Goal: Task Accomplishment & Management: Use online tool/utility

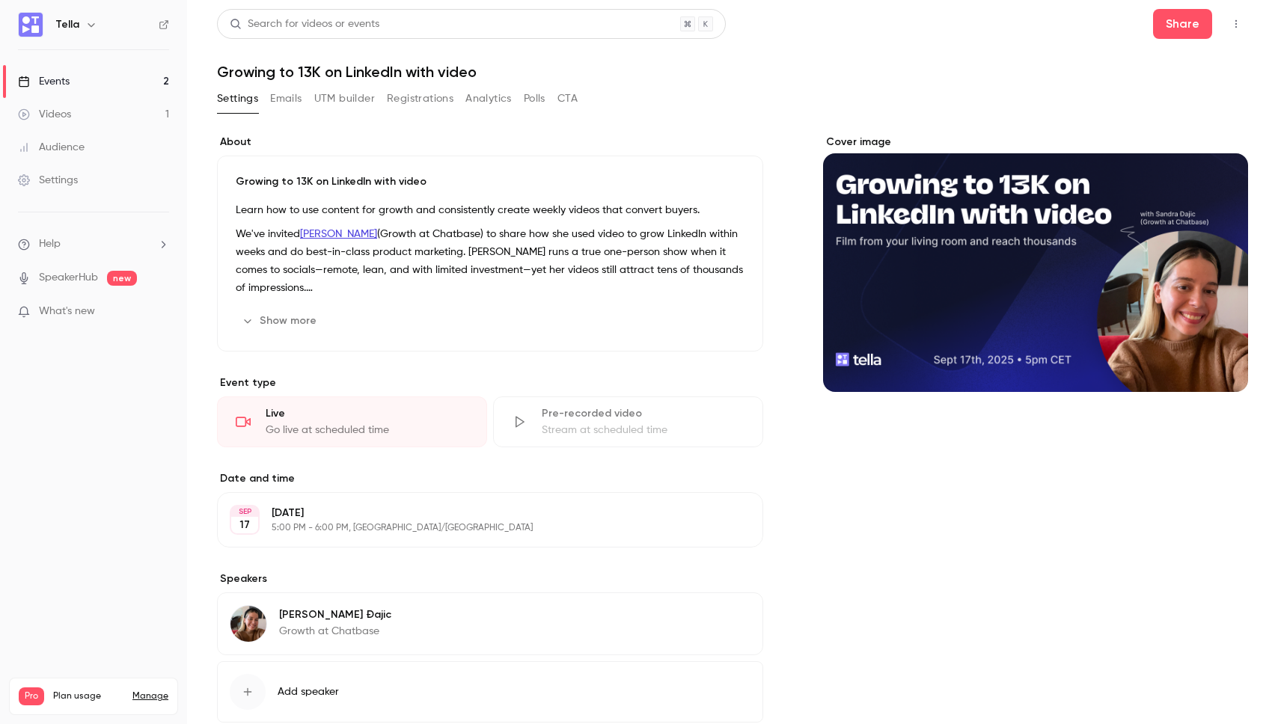
click at [299, 65] on h1 "Growing to 13K on LinkedIn with video" at bounding box center [732, 72] width 1031 height 18
copy div "Growing to 13K on LinkedIn with video Settings Emails UTM builder Registrations…"
click at [367, 107] on button "UTM builder" at bounding box center [344, 99] width 61 height 24
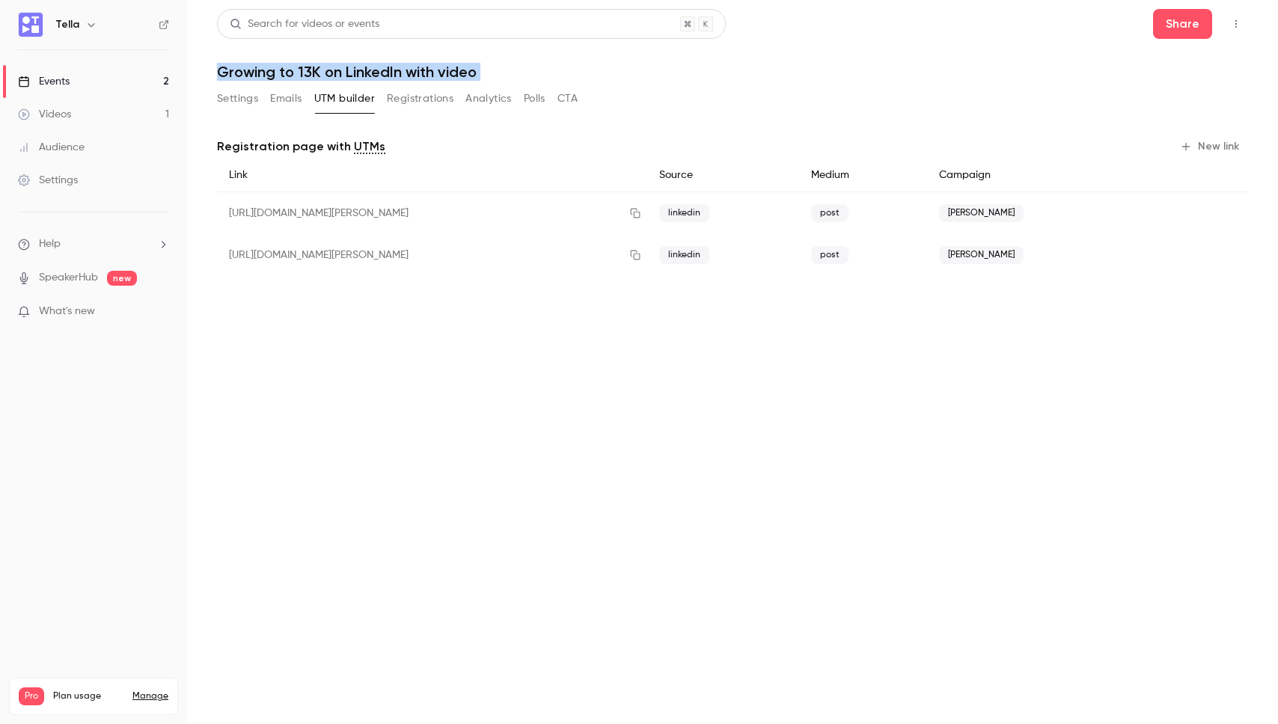
click at [1220, 147] on button "New link" at bounding box center [1211, 147] width 74 height 24
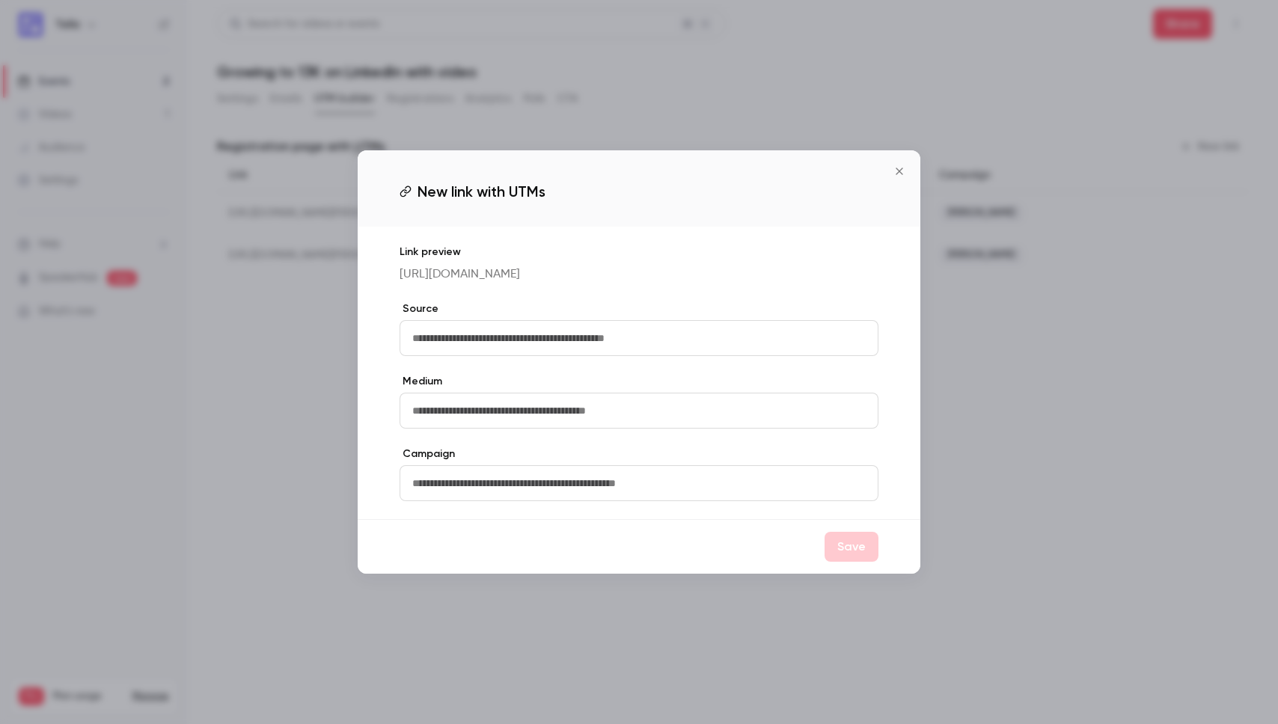
click at [510, 346] on input "text" at bounding box center [639, 338] width 479 height 36
type input "******"
click at [495, 424] on input "text" at bounding box center [639, 411] width 479 height 36
type input "****"
click at [453, 501] on input "text" at bounding box center [639, 483] width 479 height 36
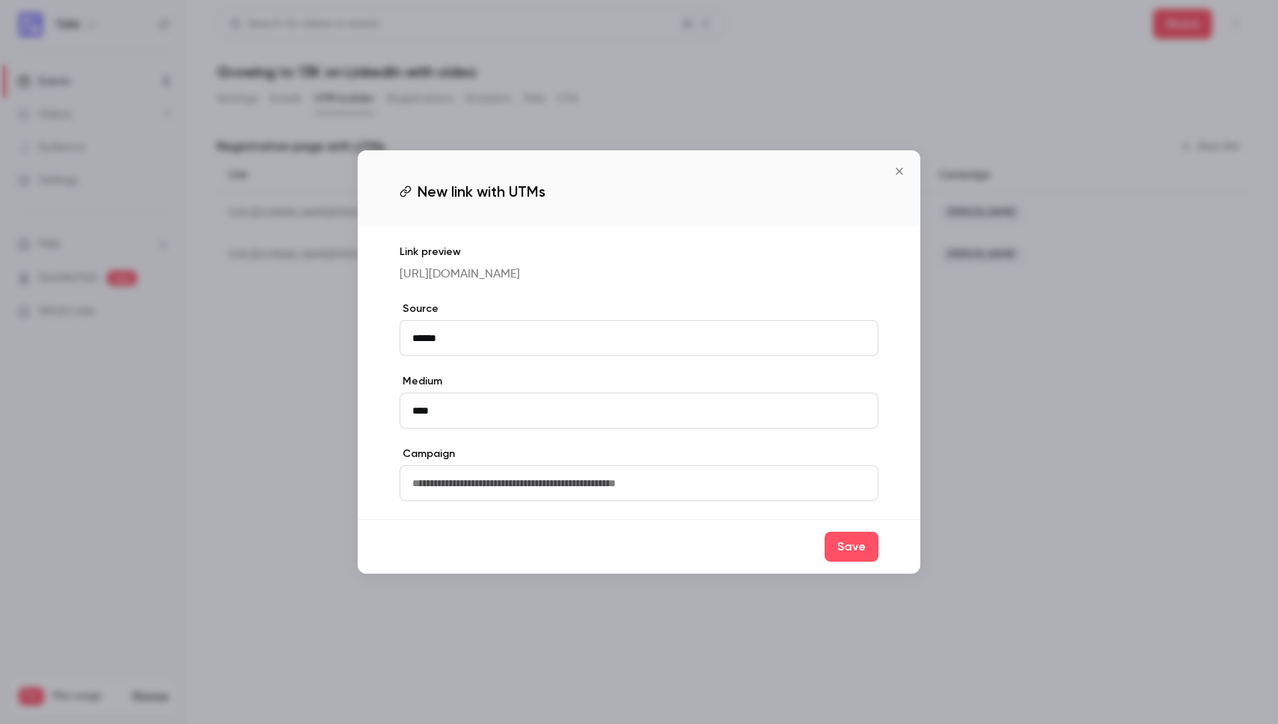
click at [643, 284] on p "[URL][DOMAIN_NAME]" at bounding box center [639, 275] width 479 height 18
click at [578, 408] on input "****" at bounding box center [639, 411] width 479 height 36
click at [863, 560] on button "Save" at bounding box center [852, 547] width 54 height 30
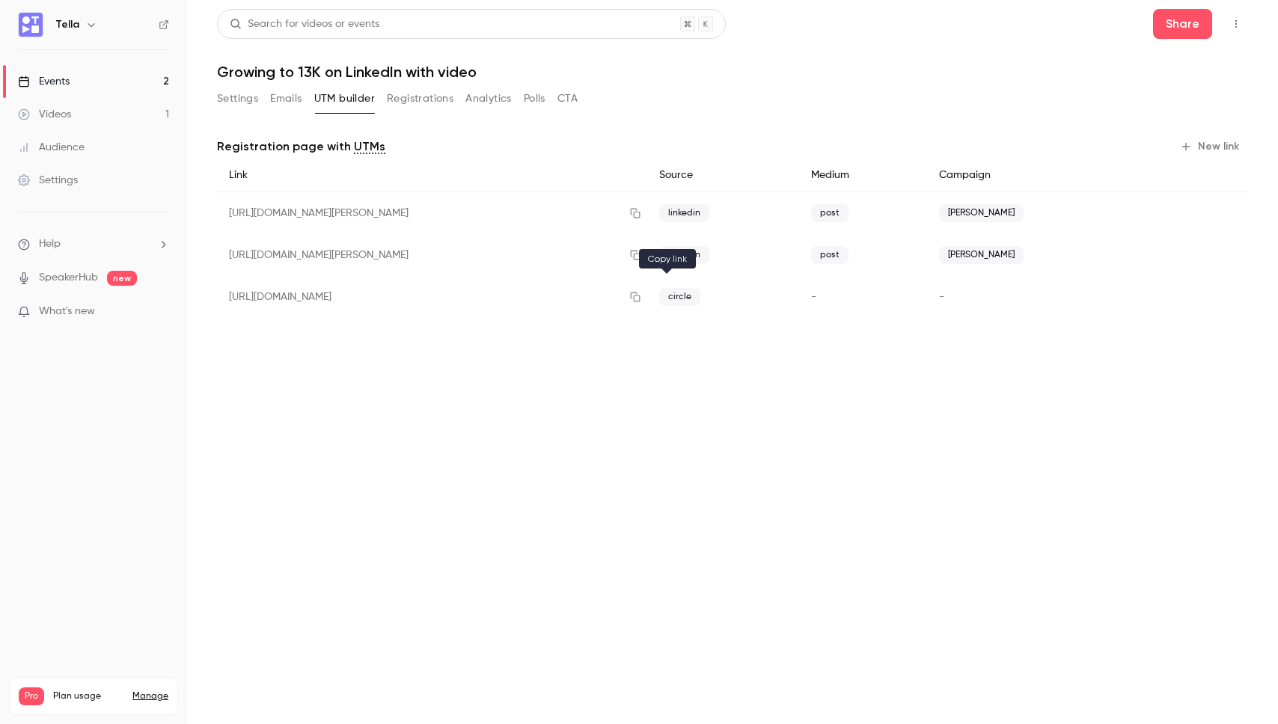
click at [641, 296] on icon "button" at bounding box center [635, 297] width 12 height 10
click at [251, 104] on button "Settings" at bounding box center [237, 99] width 41 height 24
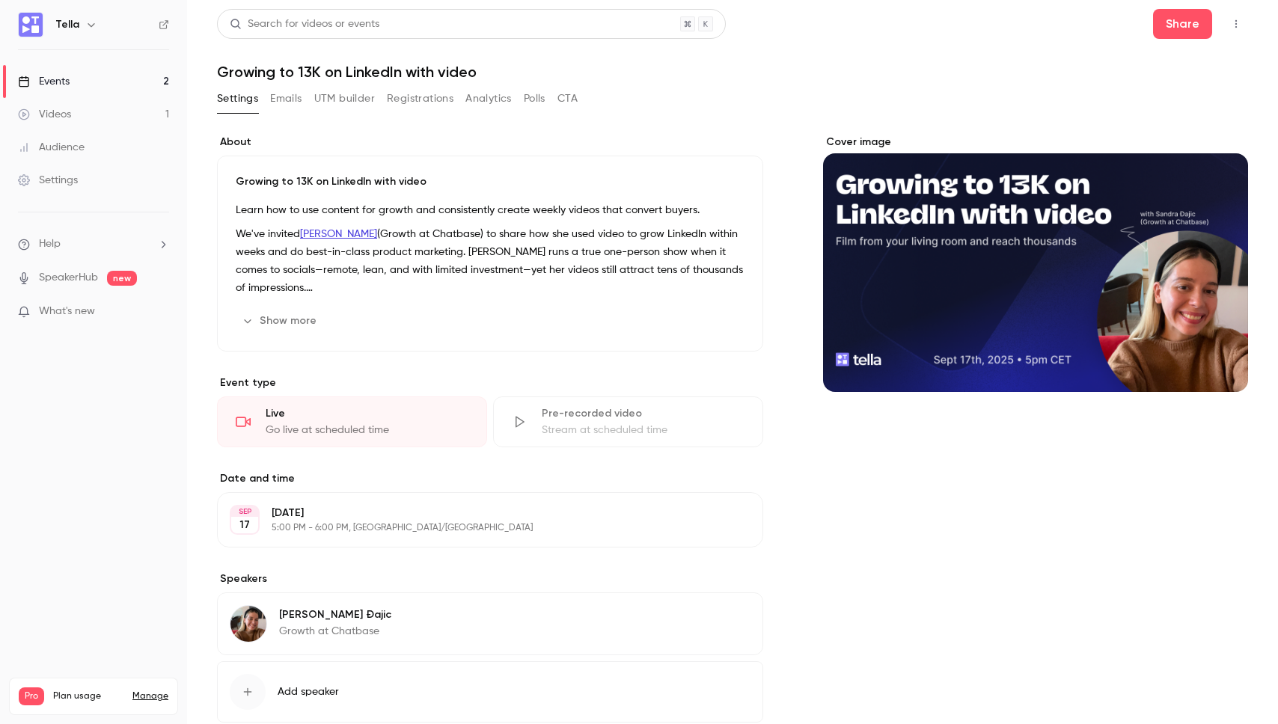
click at [295, 101] on button "Emails" at bounding box center [285, 99] width 31 height 24
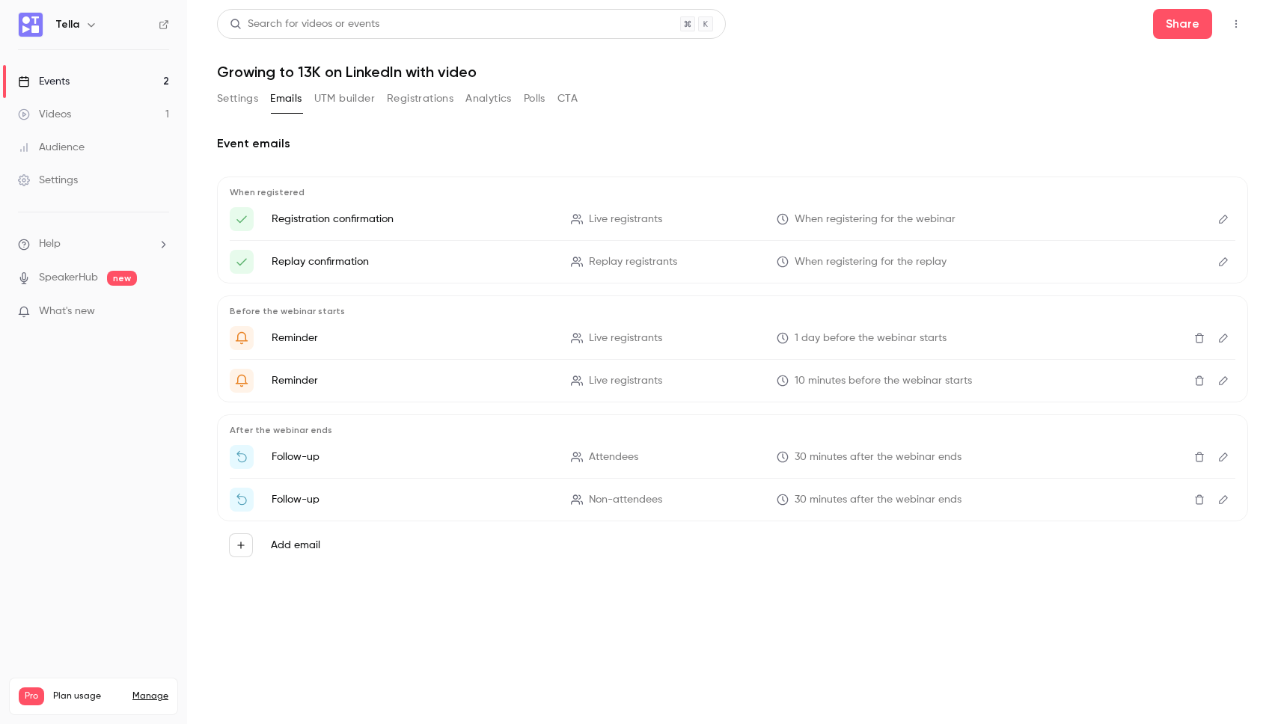
click at [396, 94] on button "Registrations" at bounding box center [420, 99] width 67 height 24
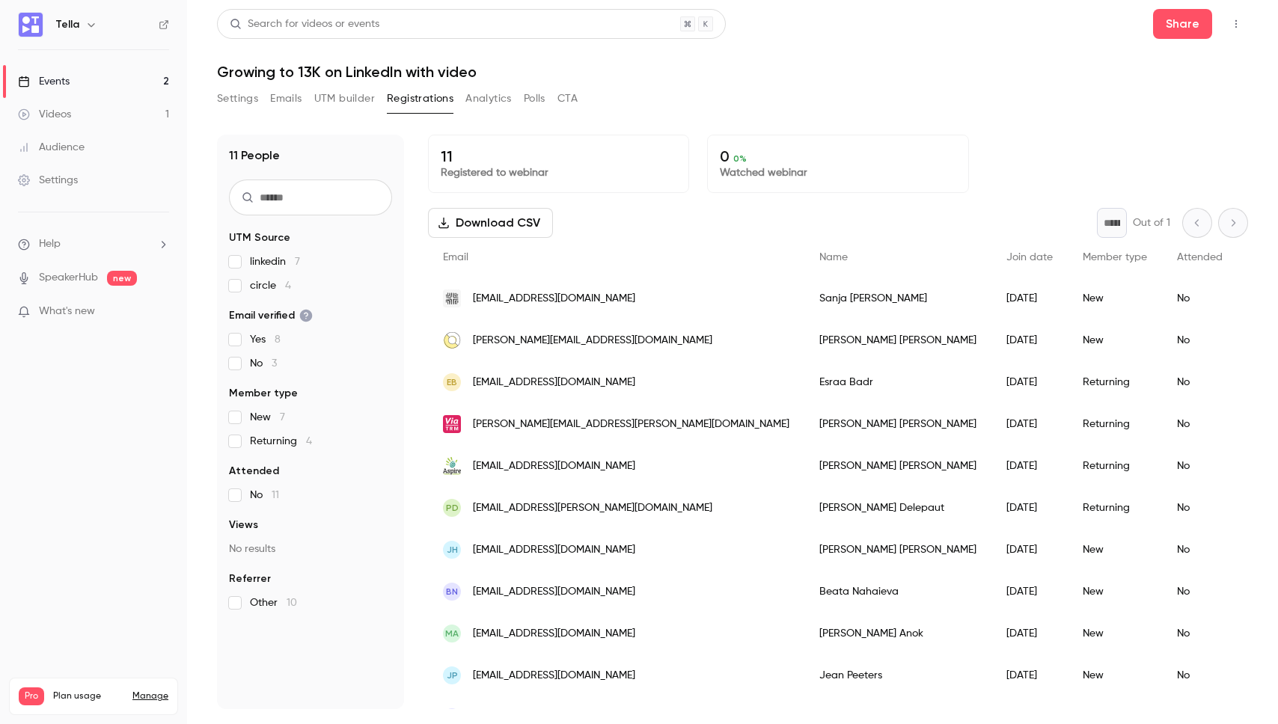
click at [682, 84] on div "Search for videos or events Share Growing to 13K on LinkedIn with video Setting…" at bounding box center [732, 359] width 1031 height 700
click at [929, 119] on div "11 People UTM Source linkedin 7 circle 4 Email verified Yes 8 No 3 Member type …" at bounding box center [732, 413] width 1031 height 593
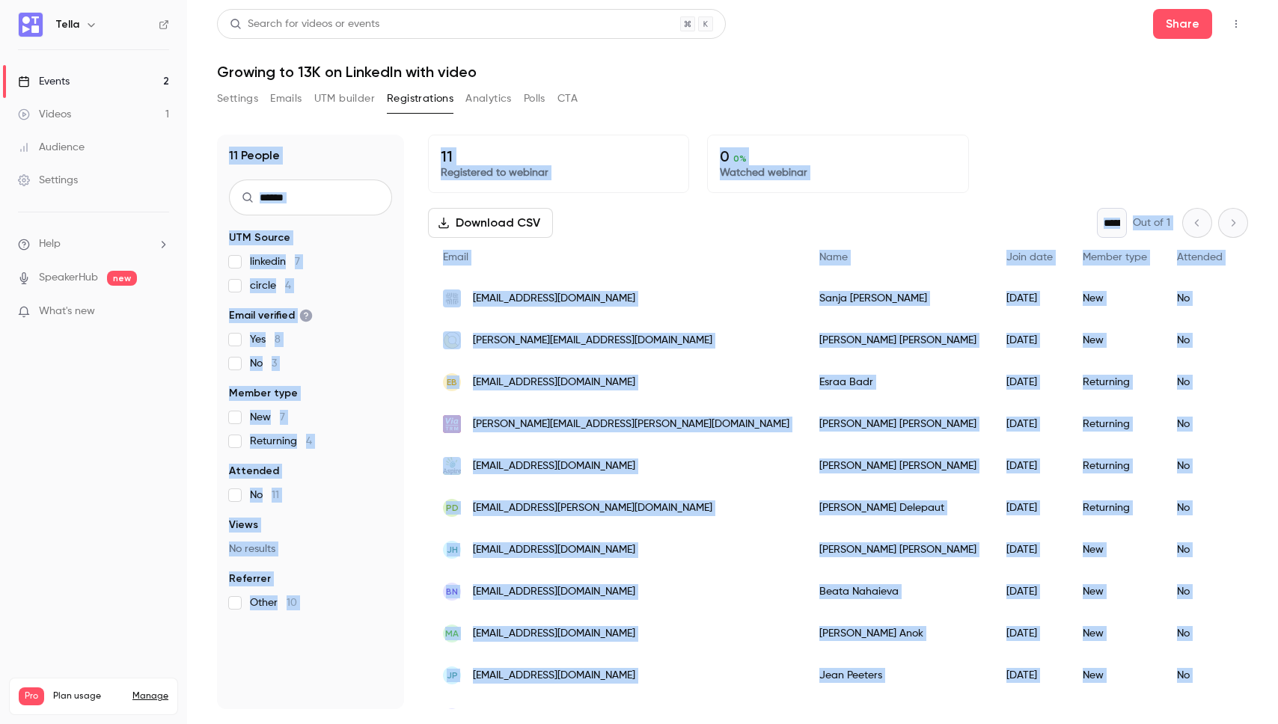
drag, startPoint x: 839, startPoint y: 87, endPoint x: 1182, endPoint y: 736, distance: 734.4
click at [1182, 724] on html "Tella Events 2 Videos 1 Audience Settings Help SpeakerHub new What's new Pro Pl…" at bounding box center [639, 362] width 1278 height 724
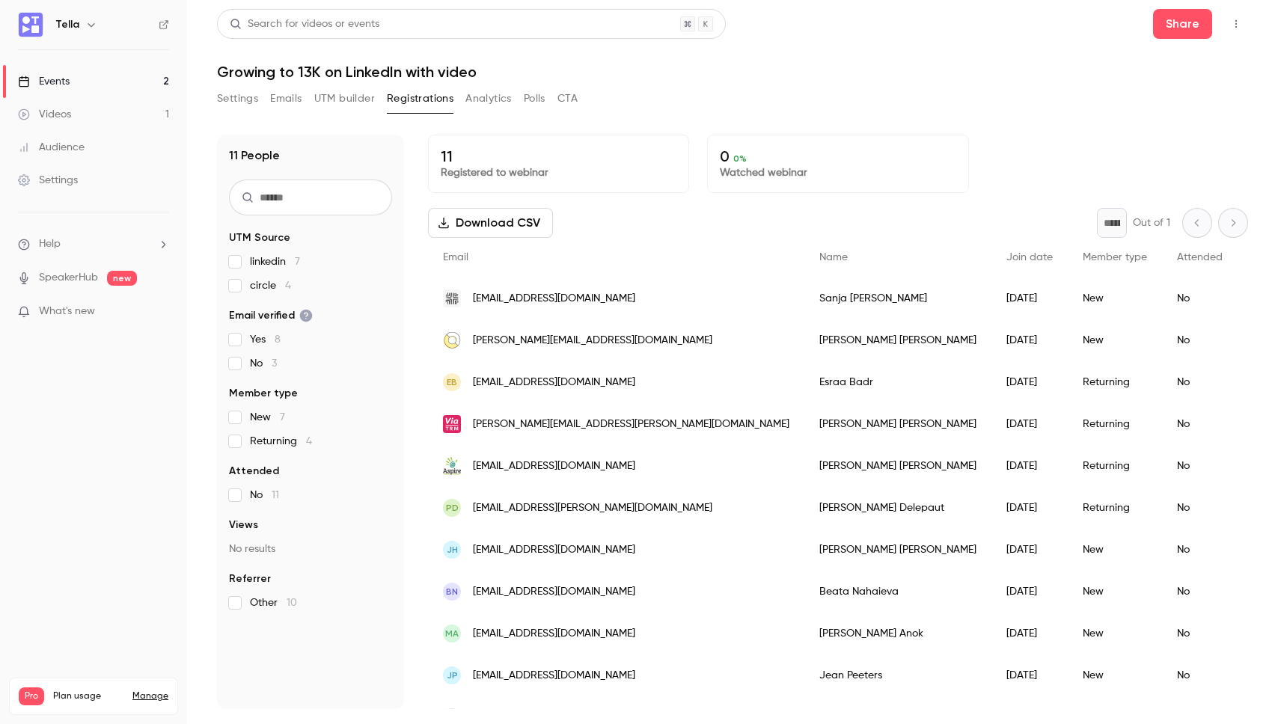
click at [926, 95] on div "Settings Emails UTM builder Registrations Analytics Polls CTA" at bounding box center [732, 102] width 1031 height 30
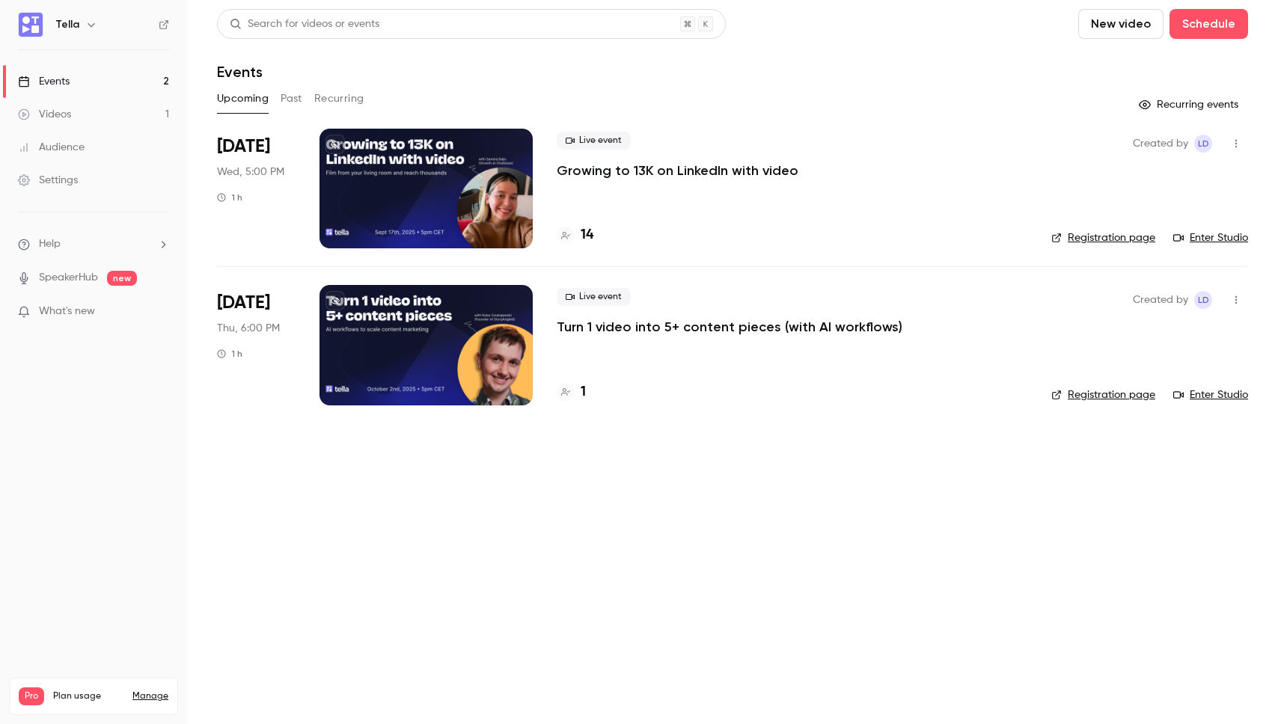
click at [591, 171] on p "Growing to 13K on LinkedIn with video" at bounding box center [678, 171] width 242 height 18
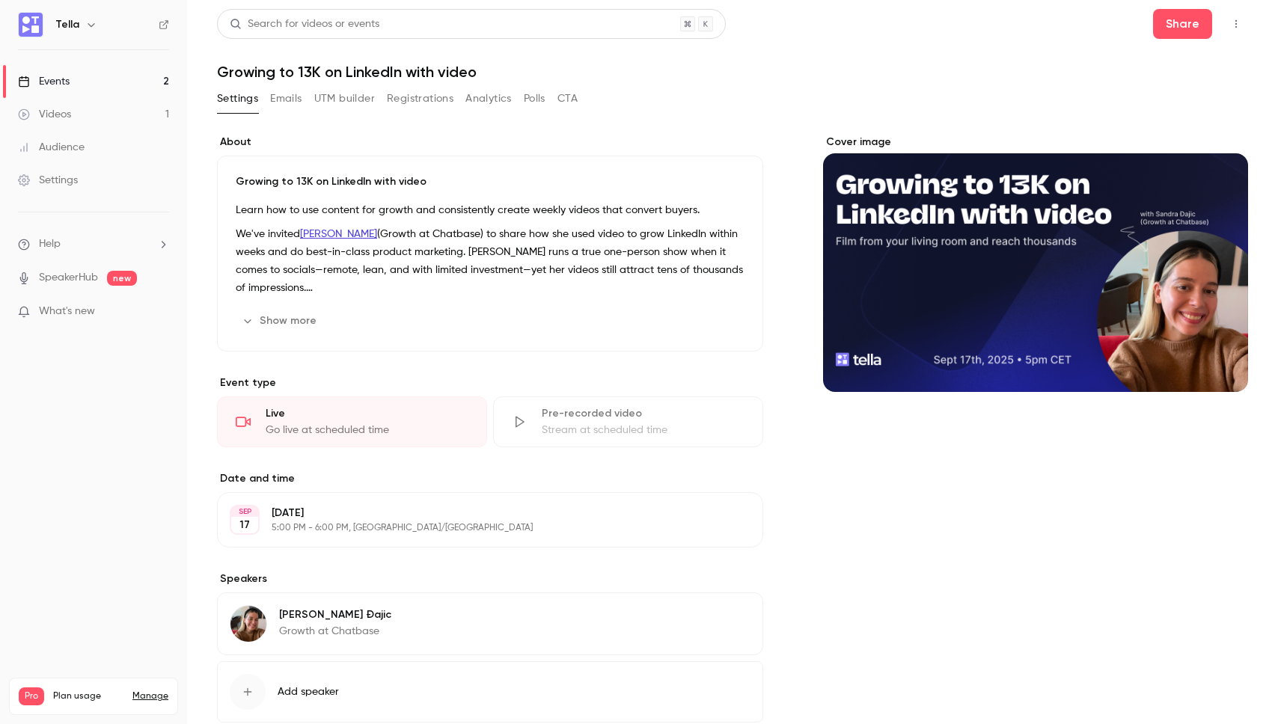
click at [341, 106] on button "UTM builder" at bounding box center [344, 99] width 61 height 24
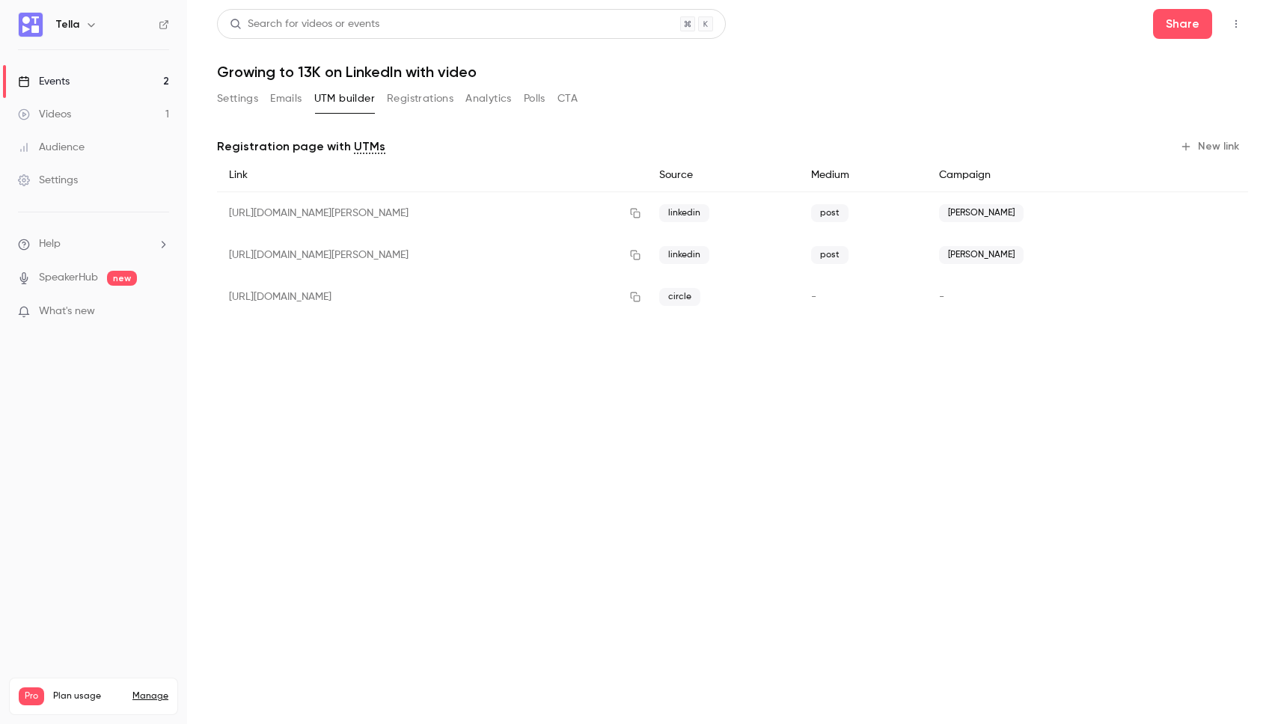
click at [1206, 146] on button "New link" at bounding box center [1211, 147] width 74 height 24
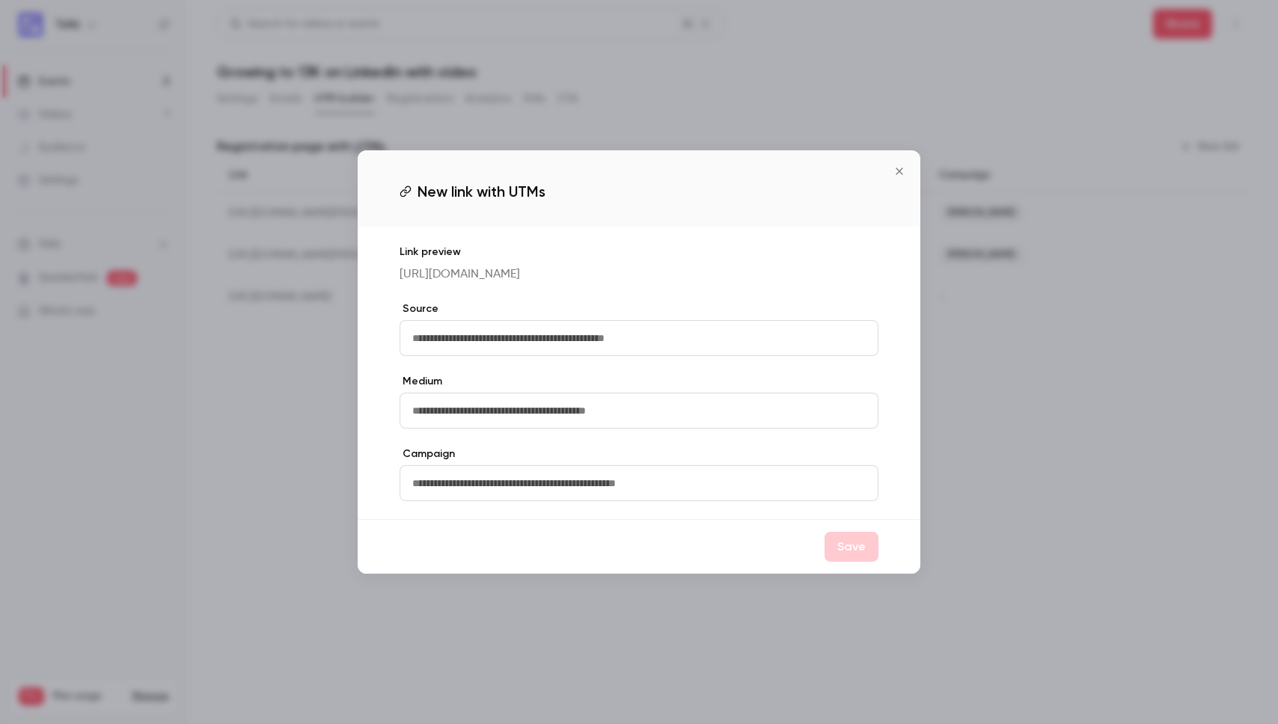
click at [476, 340] on input "text" at bounding box center [639, 338] width 479 height 36
type input "*"
type input "*******"
click at [462, 429] on input "text" at bounding box center [639, 411] width 479 height 36
type input "****"
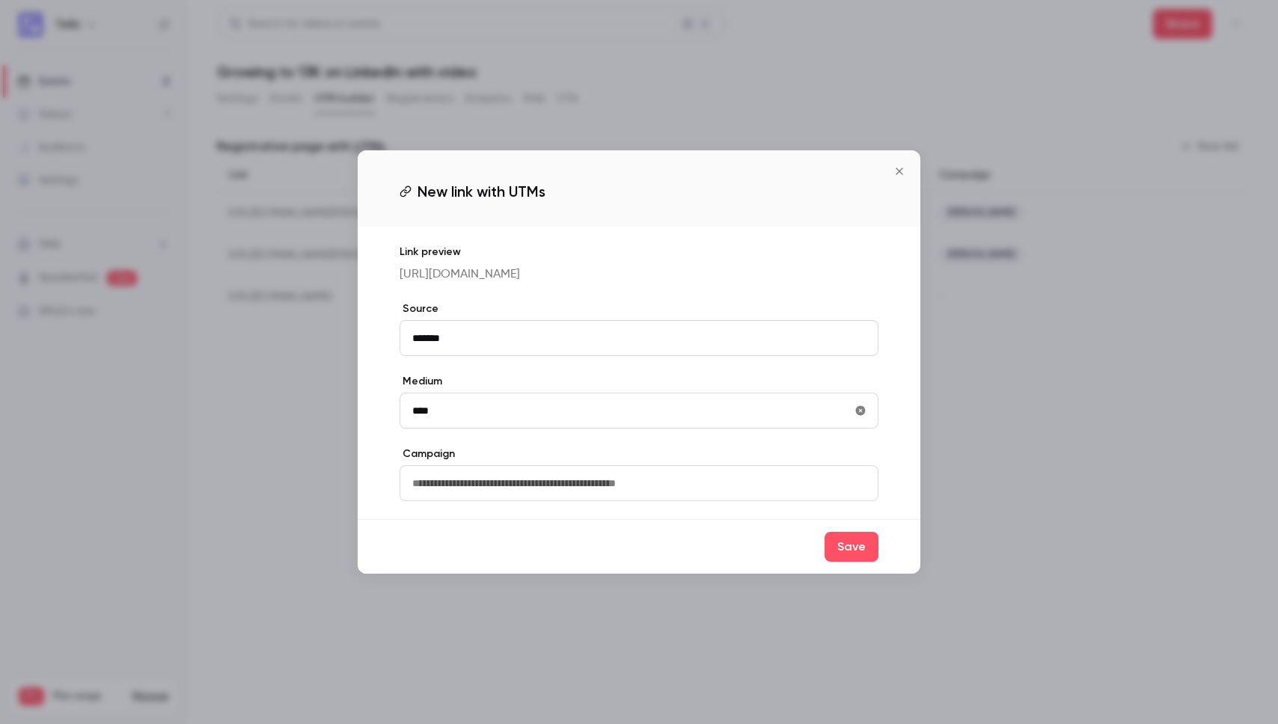
click at [452, 501] on input "text" at bounding box center [639, 483] width 479 height 36
type input "******"
click at [876, 554] on button "Save" at bounding box center [852, 547] width 54 height 30
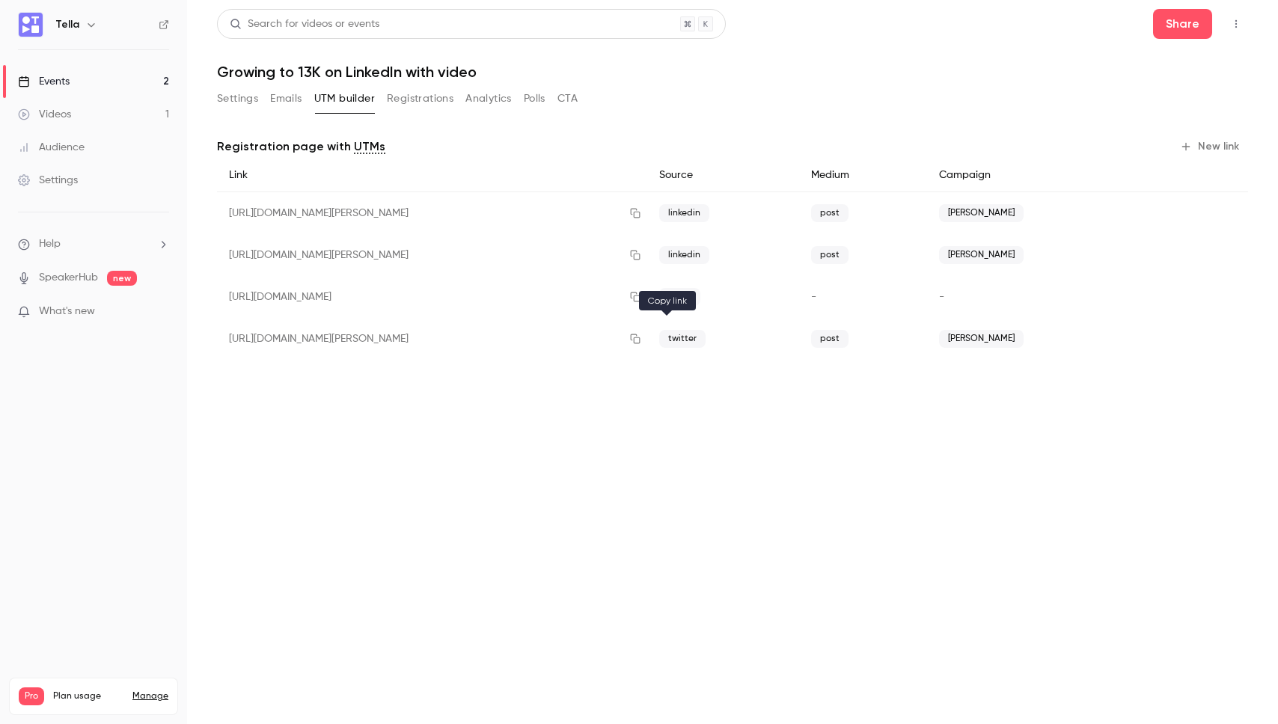
click at [641, 336] on icon "button" at bounding box center [635, 339] width 12 height 10
click at [614, 462] on main "Search for videos or events Share Growing to 13K on LinkedIn with video Setting…" at bounding box center [732, 362] width 1091 height 724
